Goal: Information Seeking & Learning: Learn about a topic

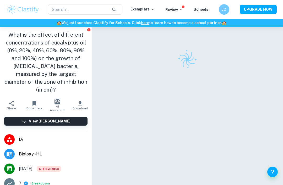
click at [33, 10] on img at bounding box center [22, 9] width 33 height 10
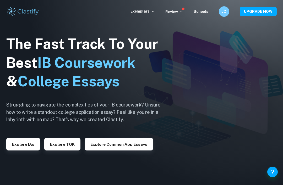
click at [20, 151] on button "Explore IAs" at bounding box center [23, 144] width 34 height 13
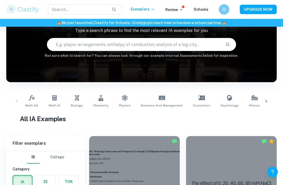
scroll to position [40, 0]
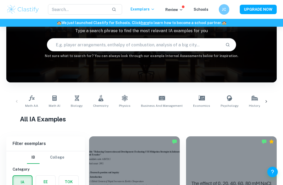
click at [76, 103] on link "Biology" at bounding box center [77, 101] width 16 height 17
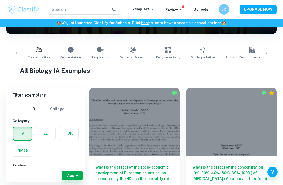
scroll to position [0, 95]
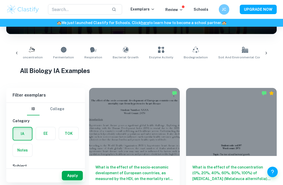
click at [124, 50] on link "Bacterial Growth" at bounding box center [126, 53] width 30 height 17
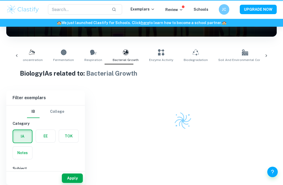
type input "Bacterial Growth"
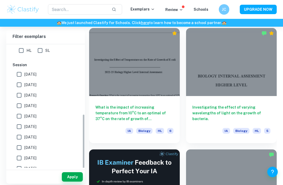
scroll to position [138, 0]
click at [20, 73] on input "May 2026" at bounding box center [19, 74] width 10 height 10
checkbox input "true"
click at [20, 86] on input "May 2025" at bounding box center [19, 85] width 10 height 10
checkbox input "true"
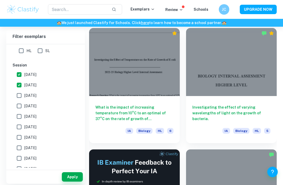
click at [19, 97] on input "November 2024" at bounding box center [19, 95] width 10 height 10
checkbox input "true"
click at [21, 105] on input "May 2024" at bounding box center [19, 106] width 10 height 10
checkbox input "true"
click at [18, 114] on input "November 2023" at bounding box center [19, 116] width 10 height 10
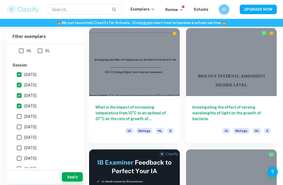
checkbox input "true"
click at [19, 126] on input "May 2023" at bounding box center [19, 127] width 10 height 10
checkbox input "true"
click at [71, 182] on button "Apply" at bounding box center [72, 176] width 21 height 9
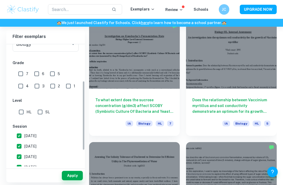
scroll to position [58, 0]
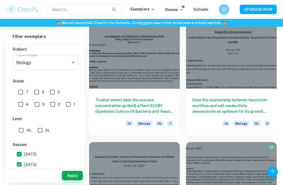
click at [23, 93] on input "7" at bounding box center [20, 92] width 10 height 10
checkbox input "true"
click at [21, 127] on input "HL" at bounding box center [21, 130] width 10 height 10
checkbox input "true"
click at [68, 180] on button "Apply" at bounding box center [72, 175] width 21 height 9
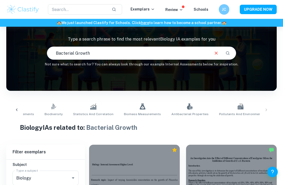
scroll to position [0, 426]
click at [187, 108] on icon at bounding box center [190, 106] width 6 height 6
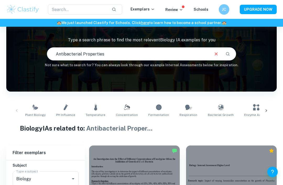
click at [128, 105] on link "Concentration" at bounding box center [127, 110] width 26 height 17
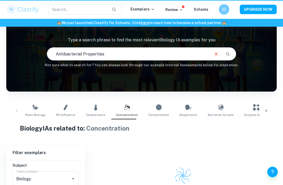
type input "Concentration"
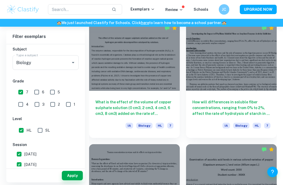
scroll to position [1839, 0]
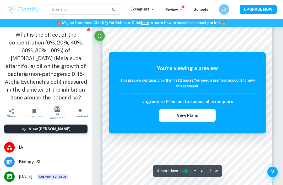
scroll to position [30, 0]
click at [200, 120] on button "View Plans" at bounding box center [187, 115] width 56 height 13
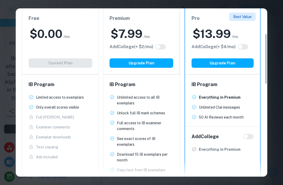
scroll to position [95, 0]
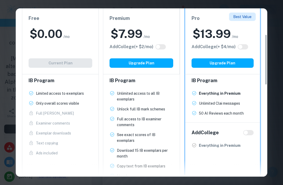
click at [42, 37] on h2 "$ 0.00" at bounding box center [46, 33] width 33 height 15
click at [47, 61] on div "Free $ 0.00 /mo Add College (+ $ 2 /mo) Current Plan" at bounding box center [60, 41] width 77 height 66
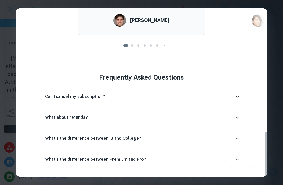
scroll to position [449, 0]
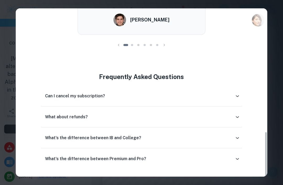
click at [217, 93] on div "Can I cancel my subscription?" at bounding box center [140, 96] width 190 height 6
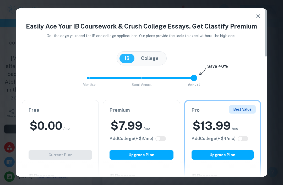
scroll to position [0, 0]
click at [157, 56] on button "College" at bounding box center [150, 58] width 28 height 9
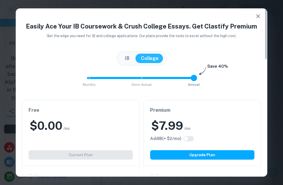
click at [132, 61] on button "IB" at bounding box center [126, 58] width 15 height 9
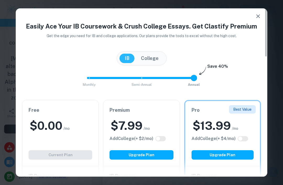
click at [259, 17] on icon "button" at bounding box center [258, 16] width 4 height 4
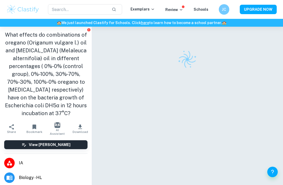
scroll to position [-1, 0]
